Goal: Transaction & Acquisition: Purchase product/service

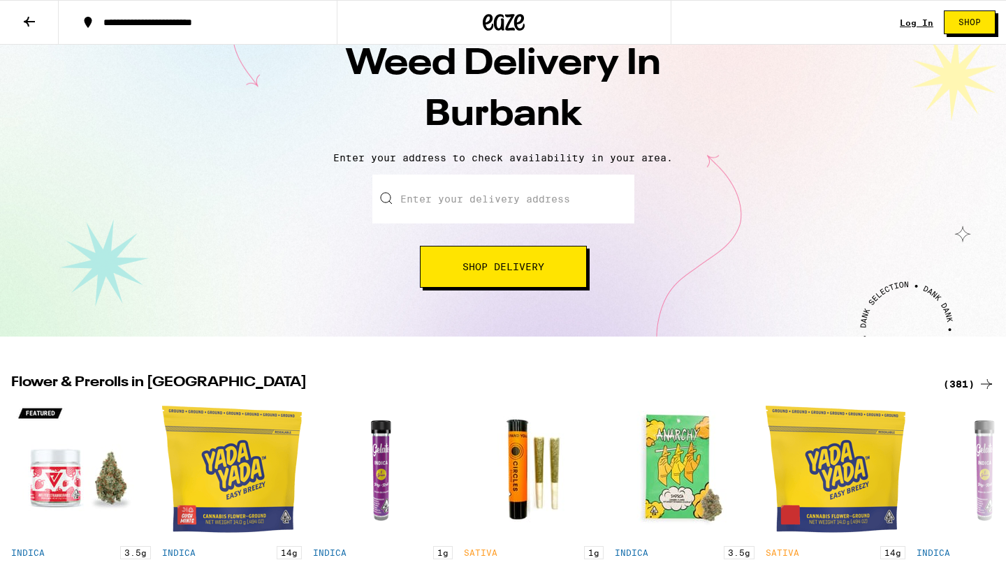
scroll to position [57, 0]
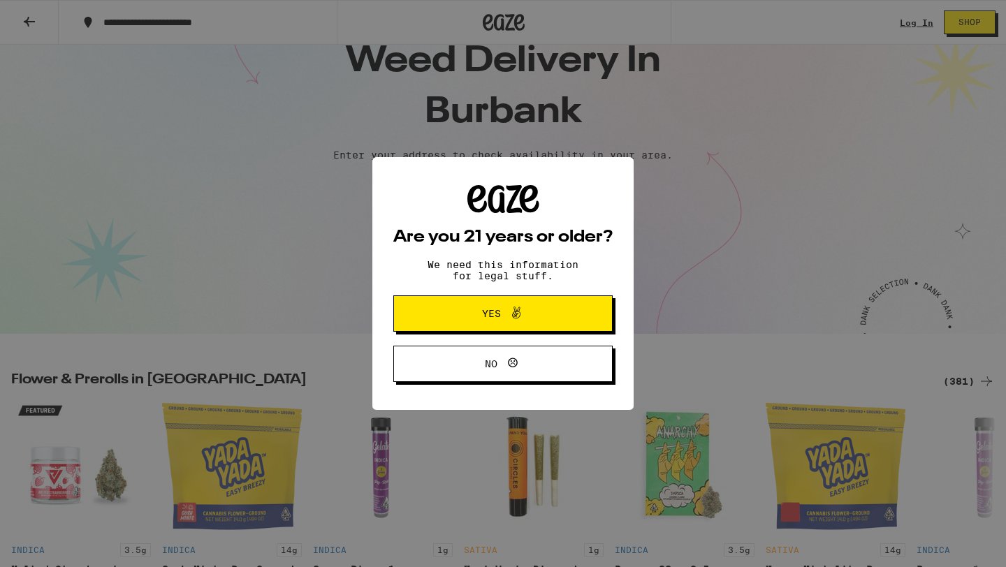
click at [459, 314] on span "Yes" at bounding box center [503, 313] width 106 height 18
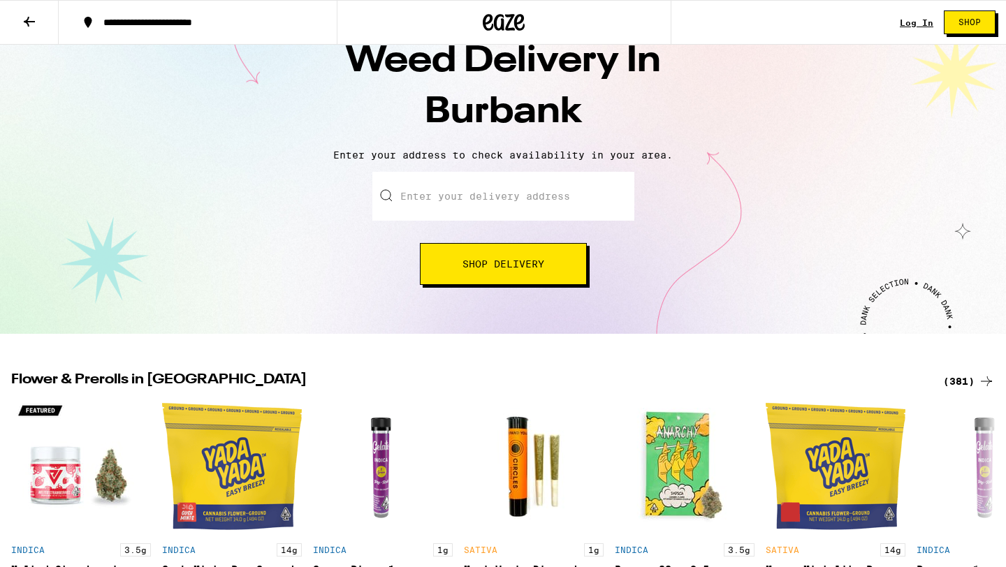
scroll to position [0, 0]
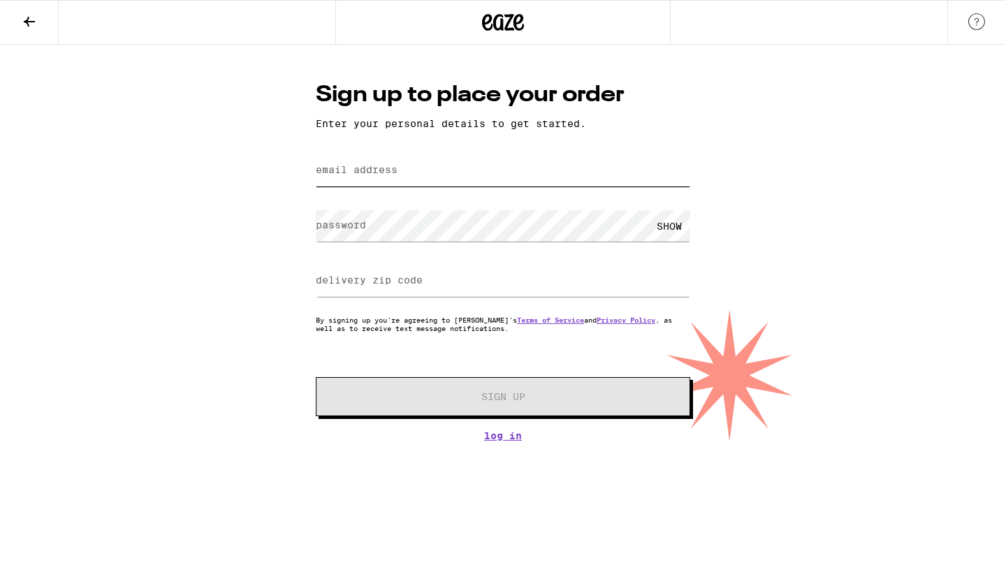
click at [518, 161] on input "email address" at bounding box center [503, 170] width 374 height 31
type input "sydeno@gmail.com"
type input "91506"
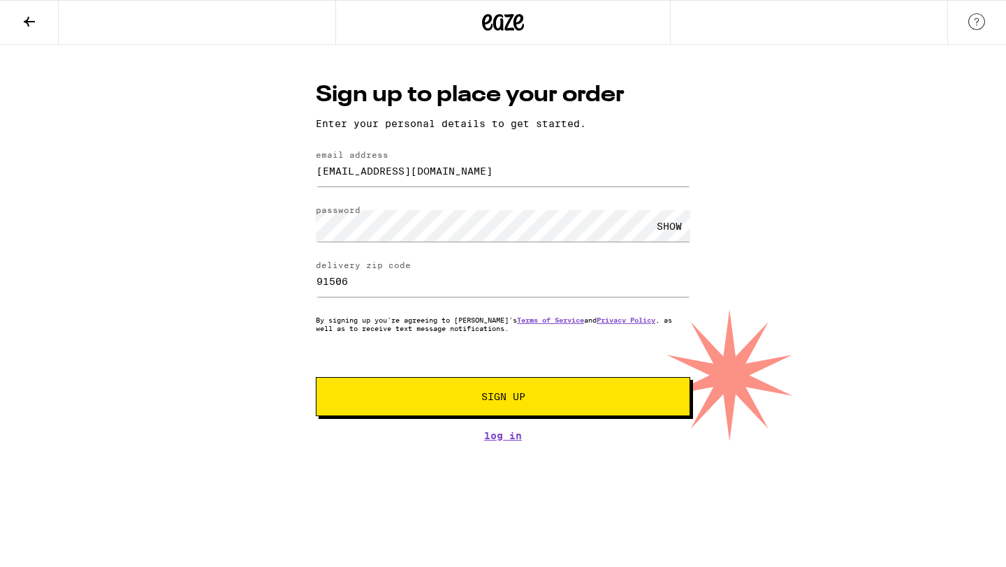
click at [667, 227] on div "SHOW" at bounding box center [669, 225] width 42 height 31
click at [504, 393] on span "Sign Up" at bounding box center [503, 397] width 44 height 10
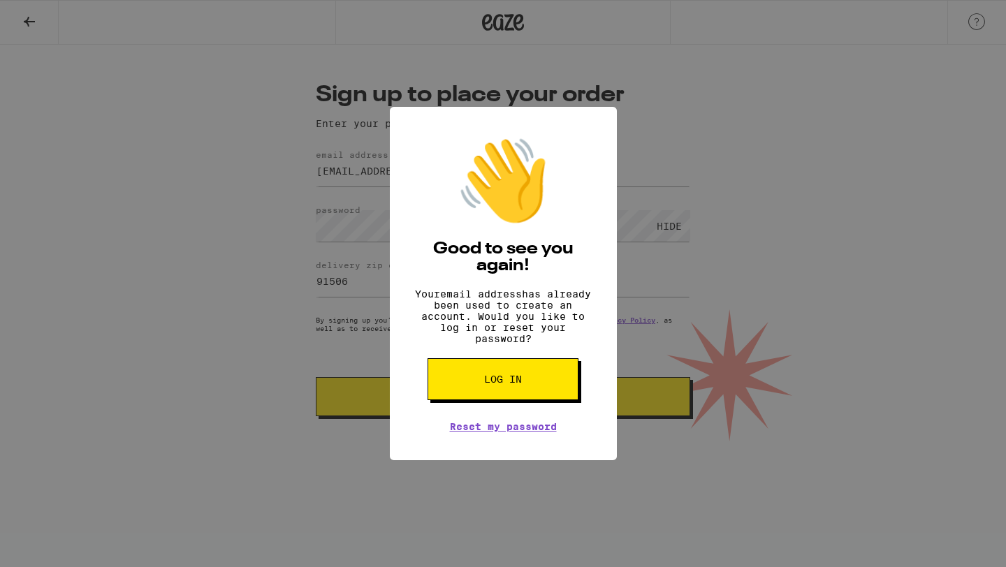
click at [508, 384] on span "Log in" at bounding box center [503, 379] width 38 height 10
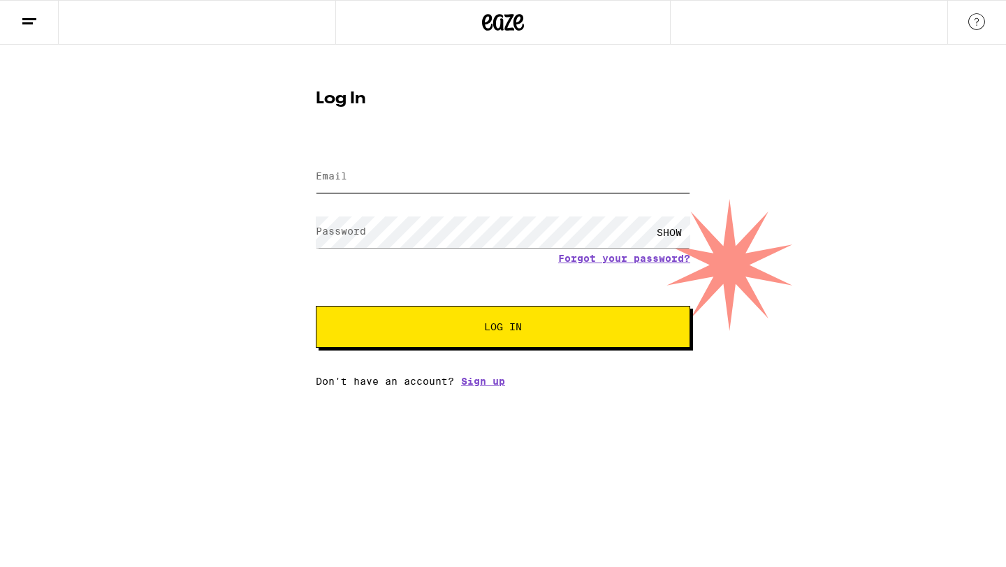
type input "sydeno@gmail.com"
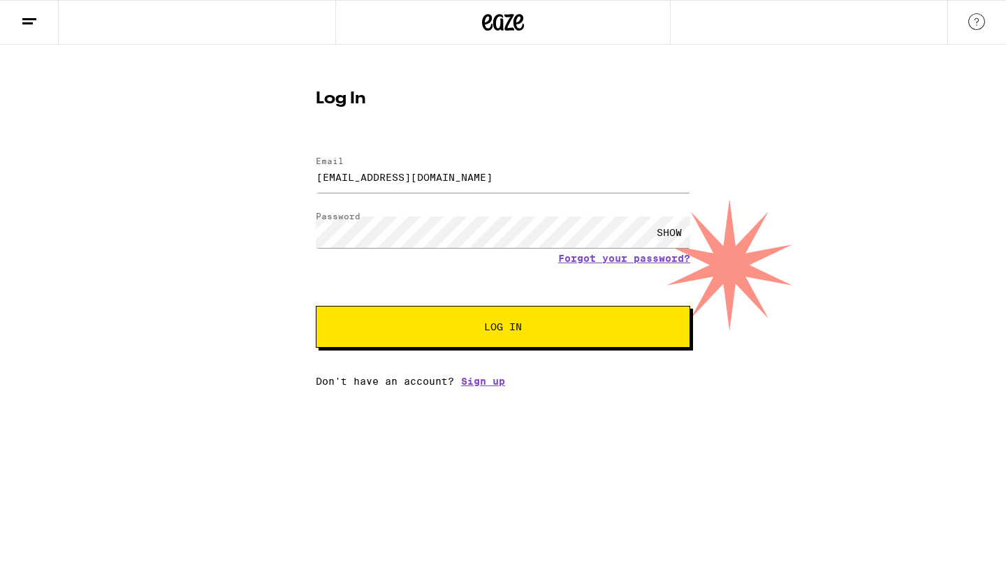
click at [529, 334] on button "Log In" at bounding box center [503, 327] width 374 height 42
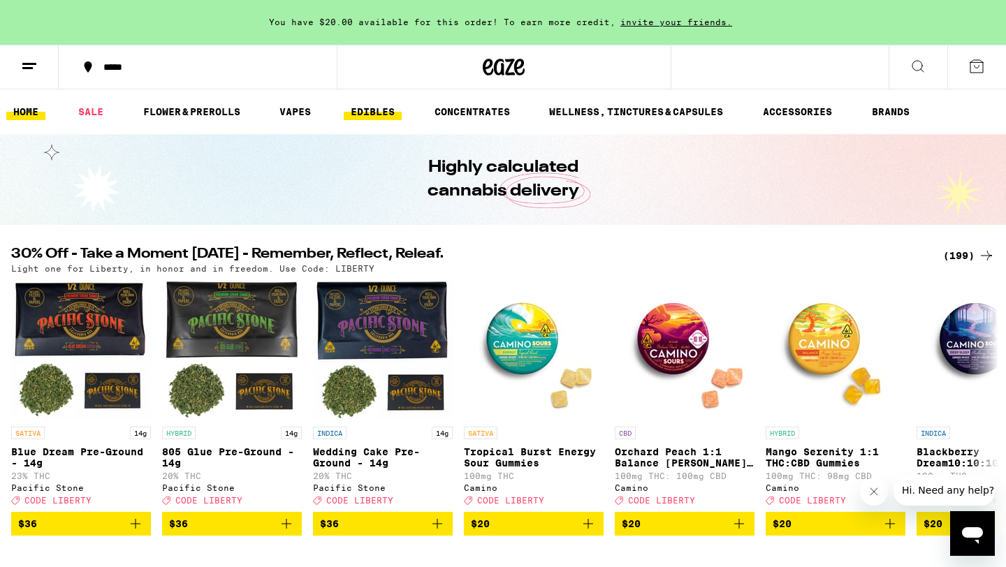
click at [371, 113] on link "EDIBLES" at bounding box center [373, 111] width 58 height 17
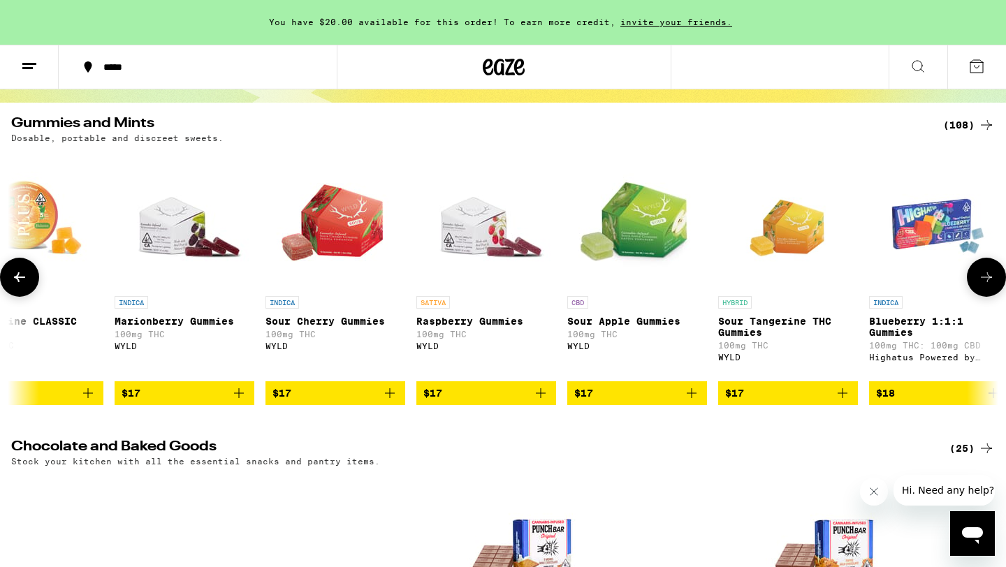
scroll to position [120, 0]
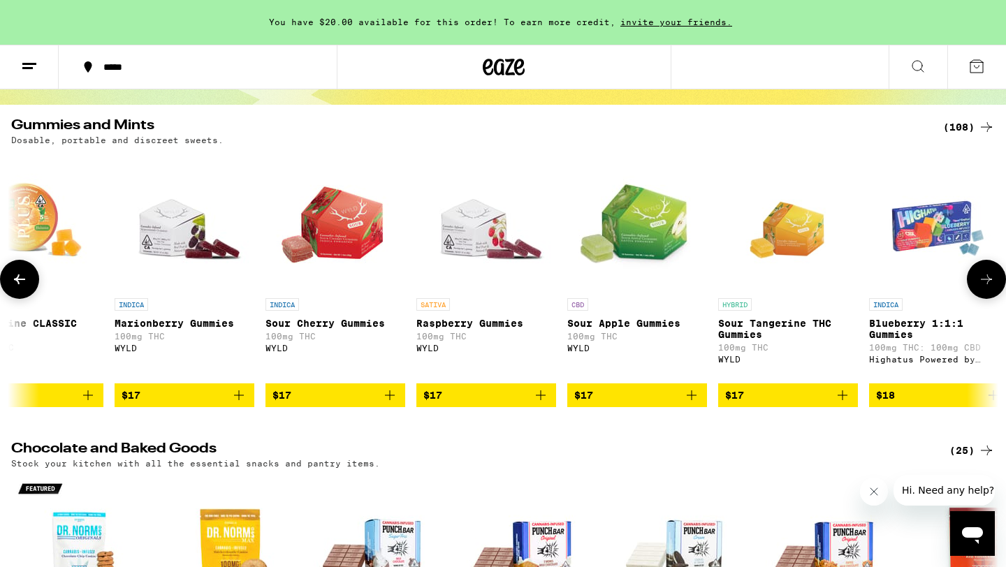
click at [467, 218] on img "Open page for Raspberry Gummies from WYLD" at bounding box center [486, 222] width 140 height 140
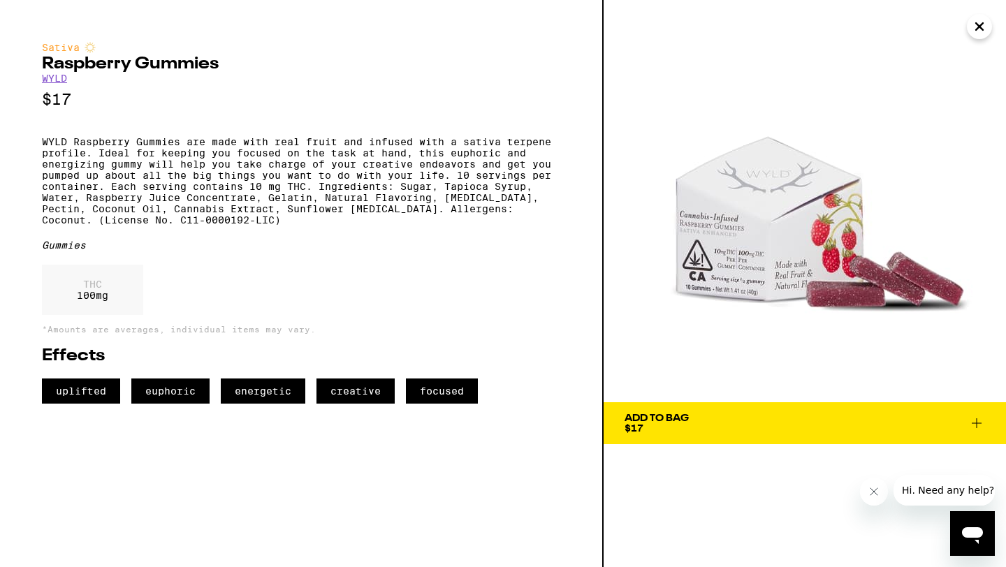
click at [649, 425] on div "Add To Bag $17" at bounding box center [656, 423] width 64 height 20
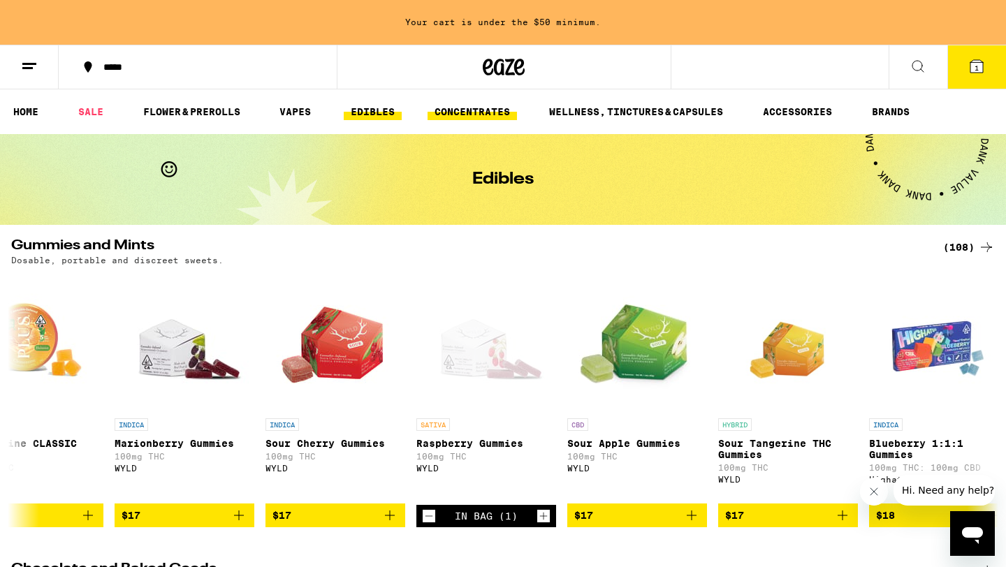
click at [468, 112] on link "CONCENTRATES" at bounding box center [471, 111] width 89 height 17
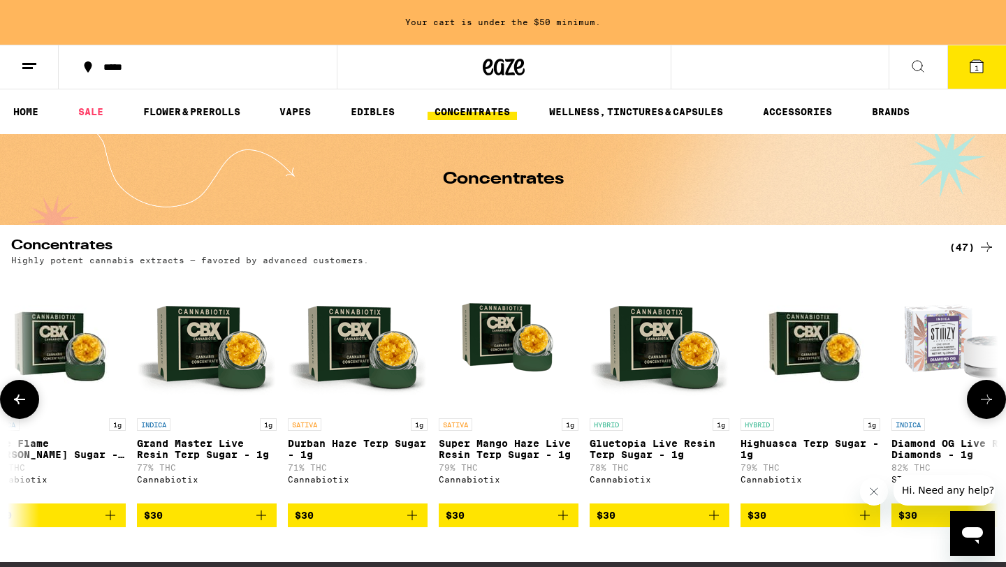
scroll to position [0, 4854]
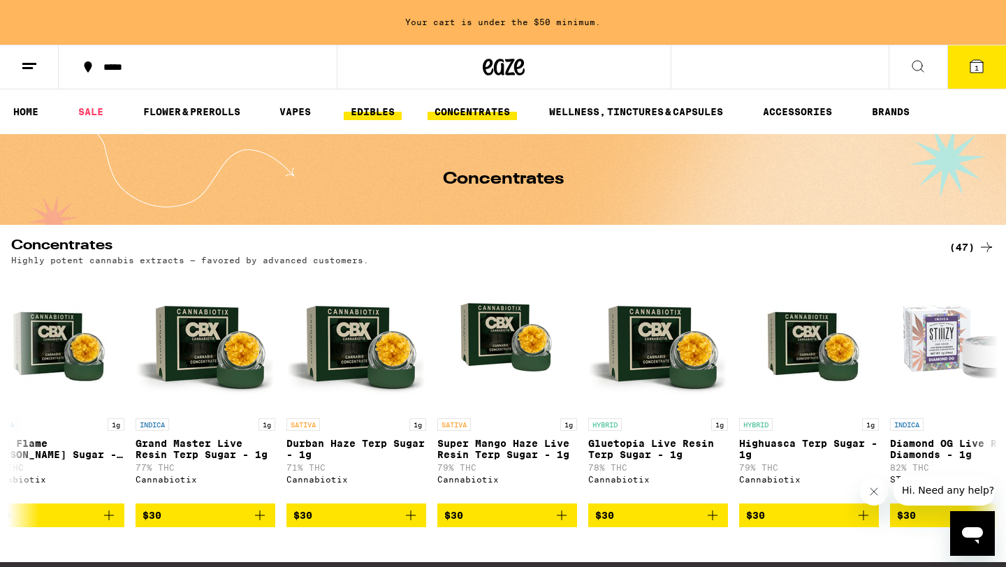
click at [369, 109] on link "EDIBLES" at bounding box center [373, 111] width 58 height 17
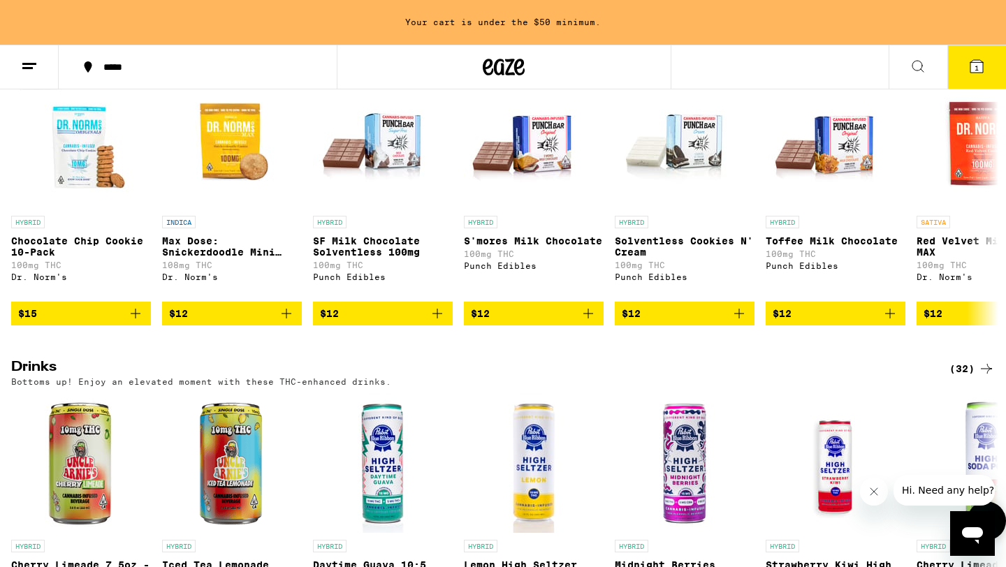
scroll to position [368, 0]
